Goal: Check status

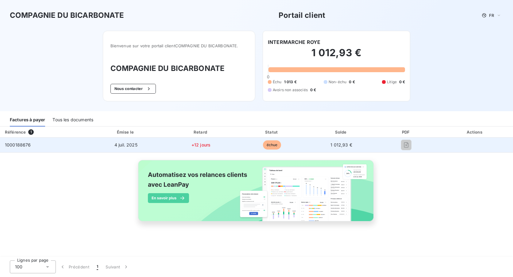
click at [27, 147] on span "1000188676" at bounding box center [18, 144] width 26 height 5
click at [64, 144] on td "1000188676" at bounding box center [43, 145] width 87 height 15
click at [398, 147] on div at bounding box center [407, 145] width 52 height 10
click at [304, 147] on td "échue" at bounding box center [272, 145] width 70 height 15
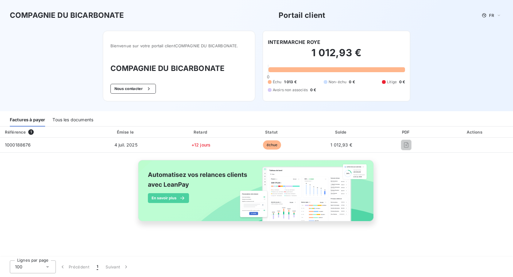
drag, startPoint x: 87, startPoint y: 252, endPoint x: 87, endPoint y: 245, distance: 7.1
click at [87, 251] on div "Référence 1 Émise le Retard Statut Solde PDF Actions 1000188676 [DATE] +12 jour…" at bounding box center [256, 191] width 513 height 131
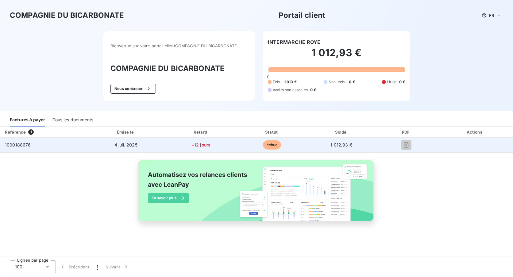
click at [20, 144] on span "1000188676" at bounding box center [18, 144] width 26 height 5
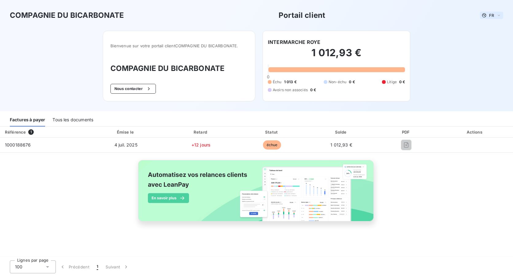
click at [500, 15] on icon at bounding box center [499, 15] width 2 height 1
click at [500, 15] on icon at bounding box center [499, 15] width 5 height 6
click at [68, 119] on div "Tous les documents" at bounding box center [72, 120] width 41 height 13
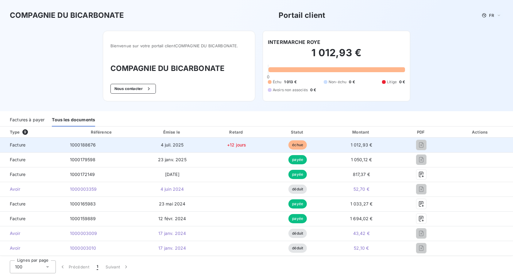
click at [328, 143] on td "1 012,93 €" at bounding box center [361, 145] width 67 height 15
click at [25, 144] on span "Facture" at bounding box center [32, 145] width 55 height 6
drag, startPoint x: 199, startPoint y: 147, endPoint x: 223, endPoint y: 145, distance: 24.0
click at [200, 147] on td "4 juil. 2025" at bounding box center [172, 145] width 67 height 15
click at [227, 145] on span "+12 jours" at bounding box center [236, 144] width 19 height 5
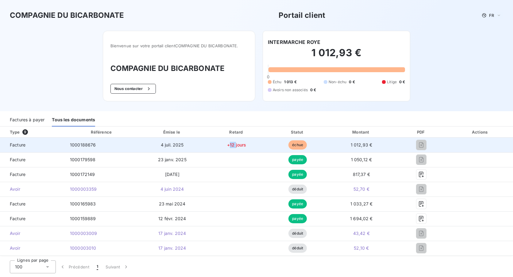
click at [227, 145] on span "+12 jours" at bounding box center [236, 144] width 19 height 5
drag, startPoint x: 227, startPoint y: 145, endPoint x: 260, endPoint y: 144, distance: 33.2
click at [260, 144] on td "+12 jours" at bounding box center [237, 145] width 62 height 15
click at [350, 139] on td "1 012,93 €" at bounding box center [361, 145] width 67 height 15
click at [186, 143] on td "4 juil. 2025" at bounding box center [172, 145] width 67 height 15
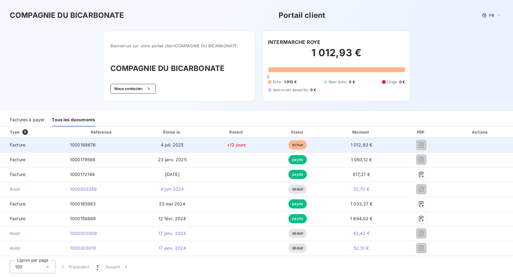
click at [139, 146] on td "4 juil. 2025" at bounding box center [172, 145] width 67 height 15
drag, startPoint x: 137, startPoint y: 146, endPoint x: 129, endPoint y: 140, distance: 10.7
click at [128, 146] on td "1000188676" at bounding box center [102, 145] width 74 height 15
